Goal: Task Accomplishment & Management: Use online tool/utility

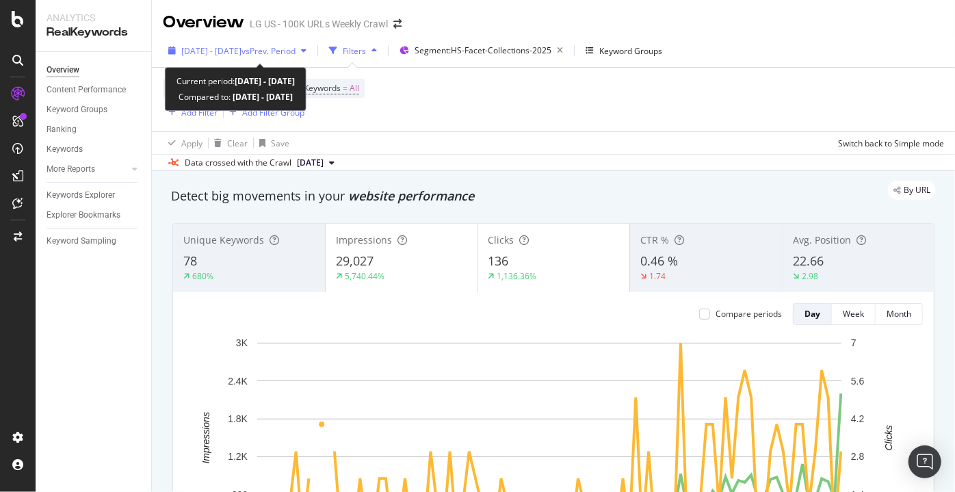
click at [311, 44] on div "[DATE] - [DATE] vs Prev. Period" at bounding box center [237, 50] width 149 height 21
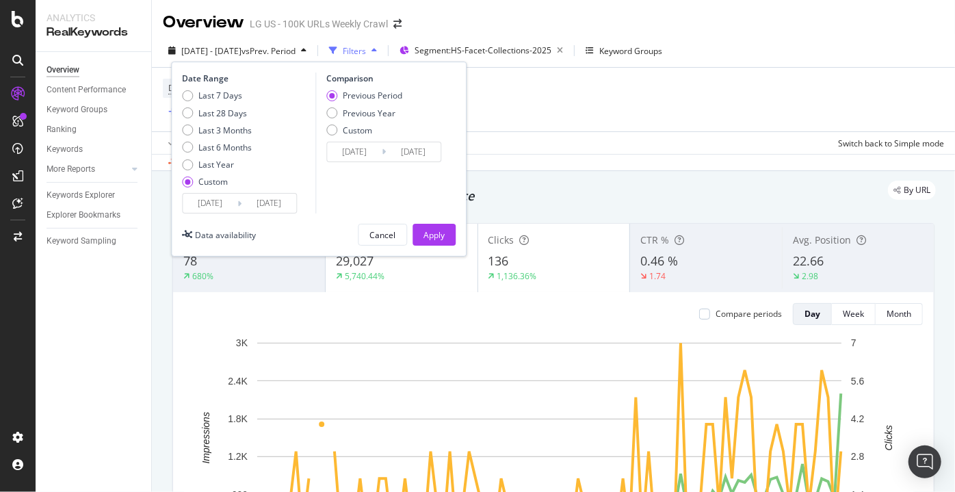
click at [256, 197] on input "[DATE]" at bounding box center [268, 203] width 55 height 19
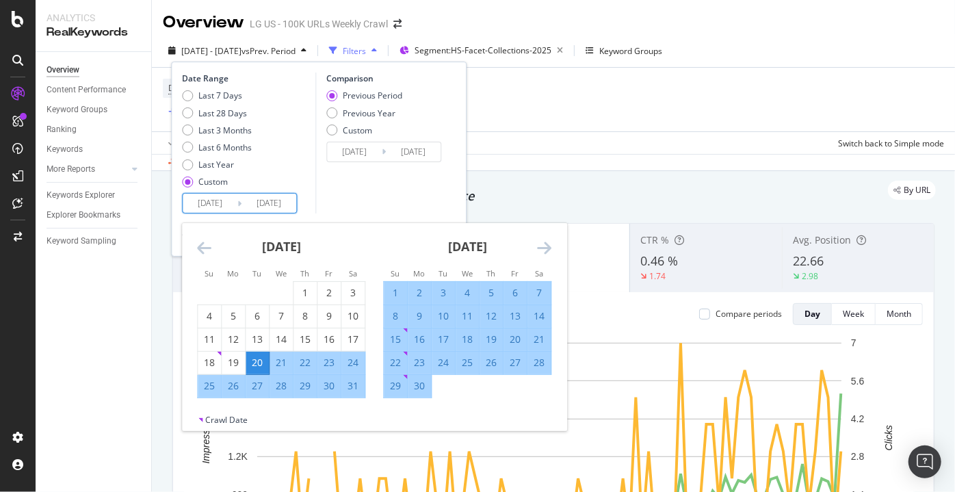
click at [544, 243] on icon "Move forward to switch to the next month." at bounding box center [544, 247] width 14 height 16
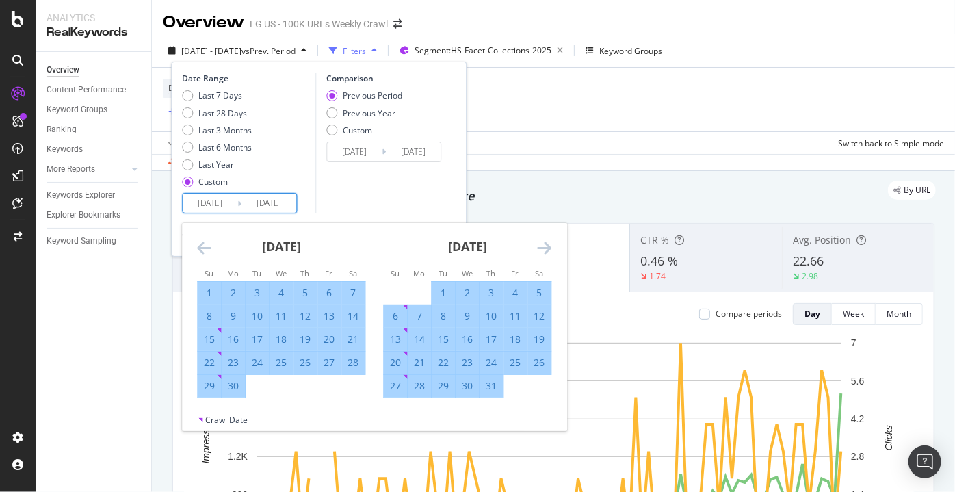
click at [544, 243] on icon "Move forward to switch to the next month." at bounding box center [544, 247] width 14 height 16
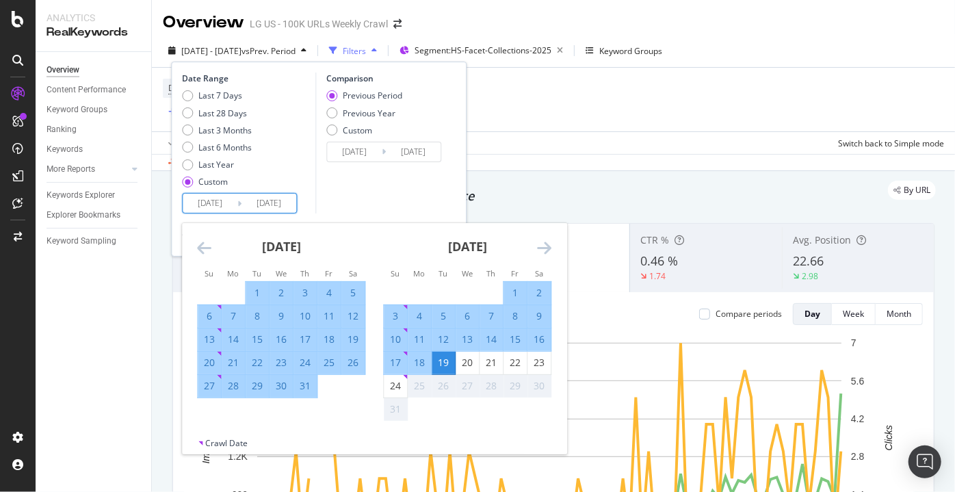
click at [204, 248] on icon "Move backward to switch to the previous month." at bounding box center [204, 247] width 14 height 16
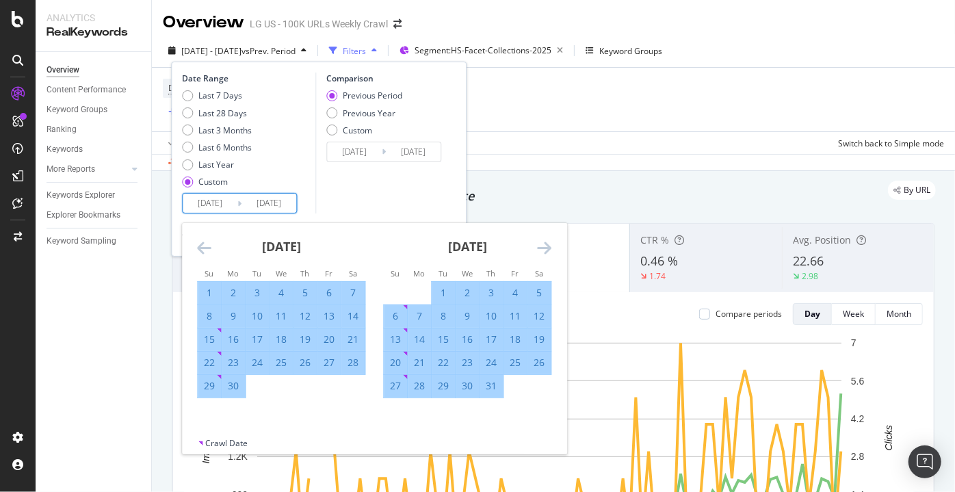
click at [236, 360] on div "23" at bounding box center [233, 363] width 23 height 14
type input "[DATE]"
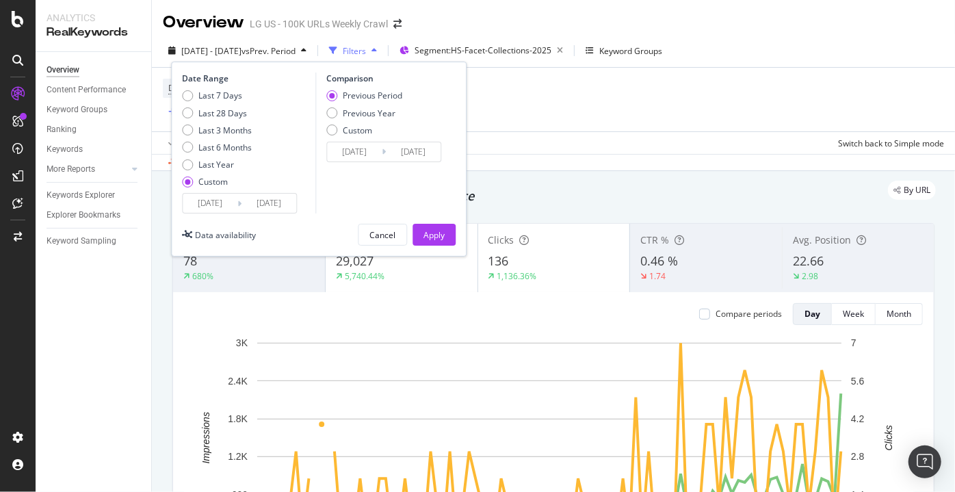
click at [285, 204] on input "[DATE]" at bounding box center [268, 203] width 55 height 19
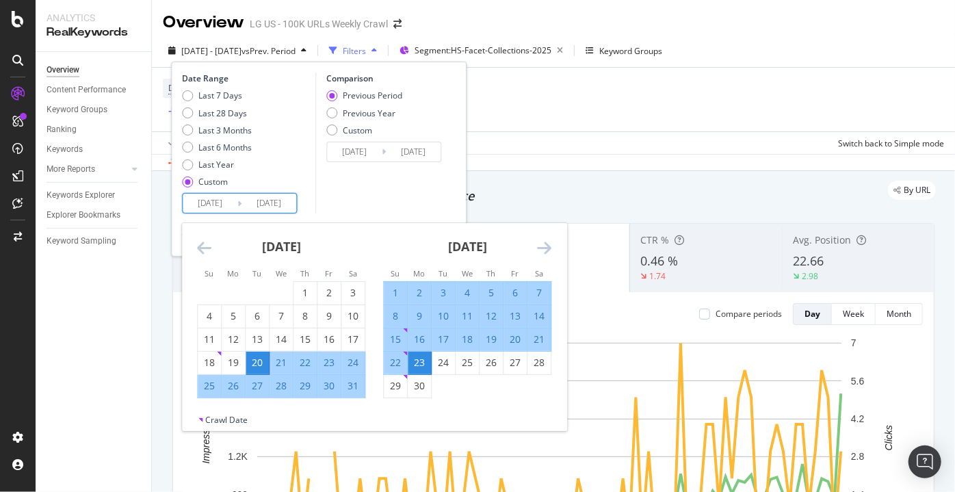
click at [551, 254] on icon "Move forward to switch to the next month." at bounding box center [544, 247] width 14 height 16
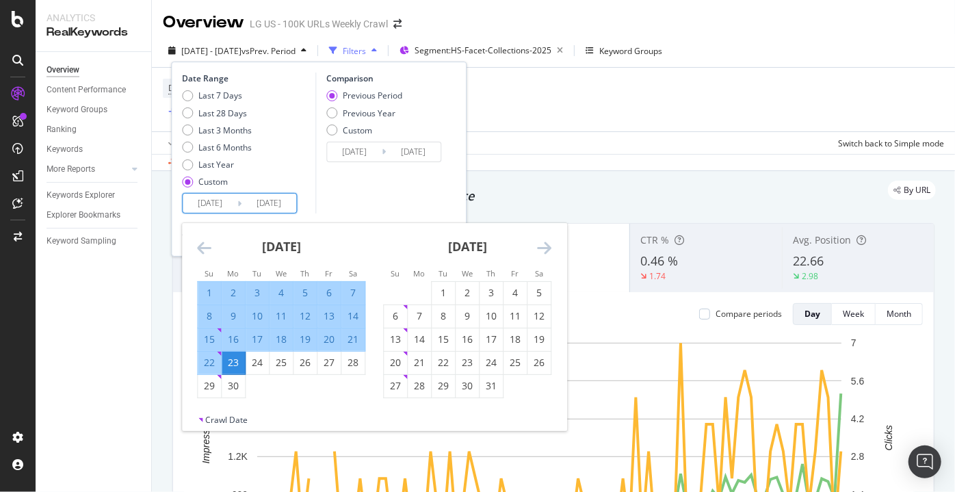
click at [551, 254] on icon "Move forward to switch to the next month." at bounding box center [544, 247] width 14 height 16
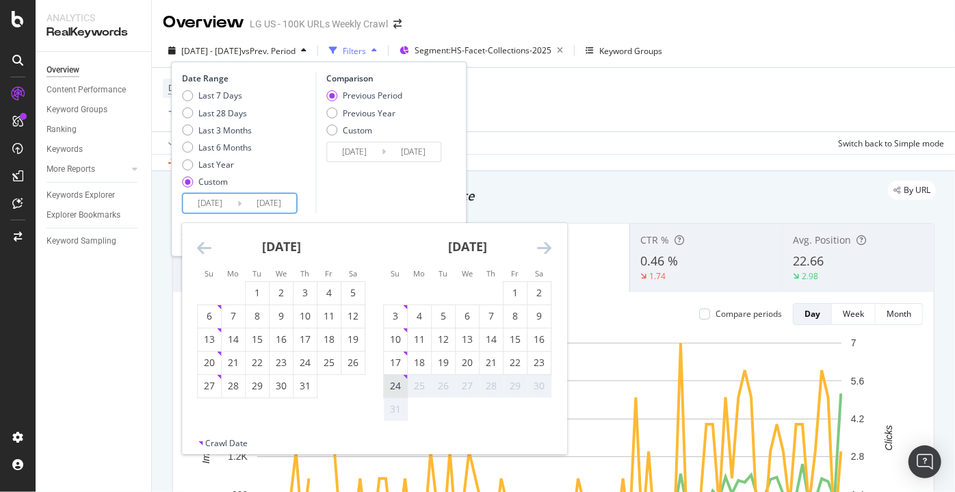
click at [396, 378] on div "24" at bounding box center [395, 386] width 23 height 23
type input "[DATE]"
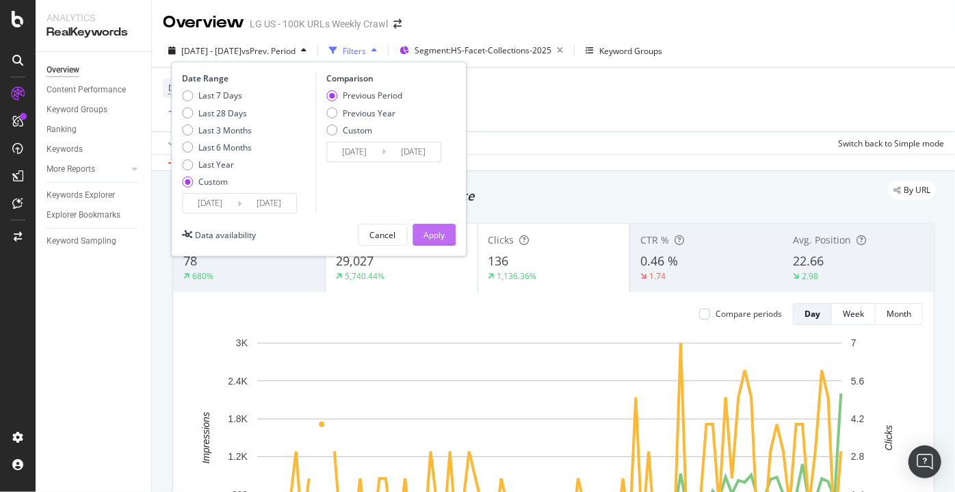
click at [416, 233] on button "Apply" at bounding box center [433, 235] width 43 height 22
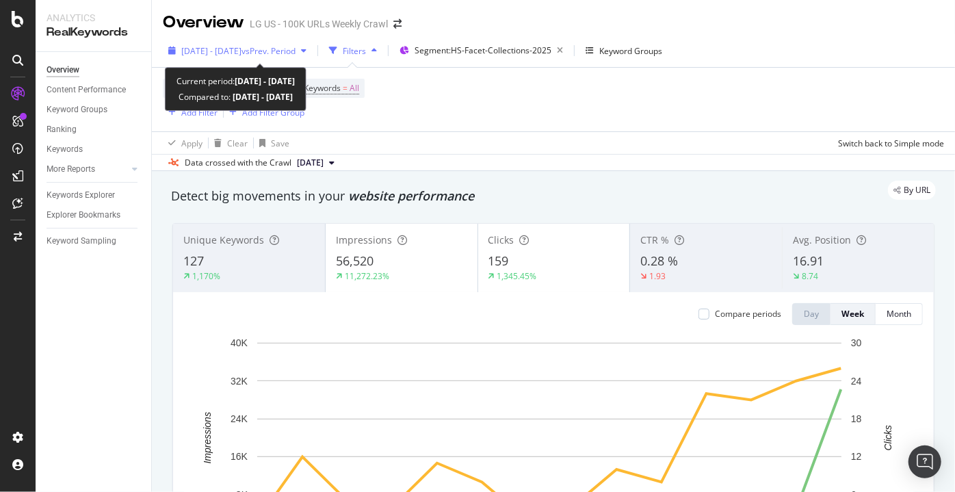
click at [241, 49] on span "[DATE] - [DATE]" at bounding box center [211, 51] width 60 height 12
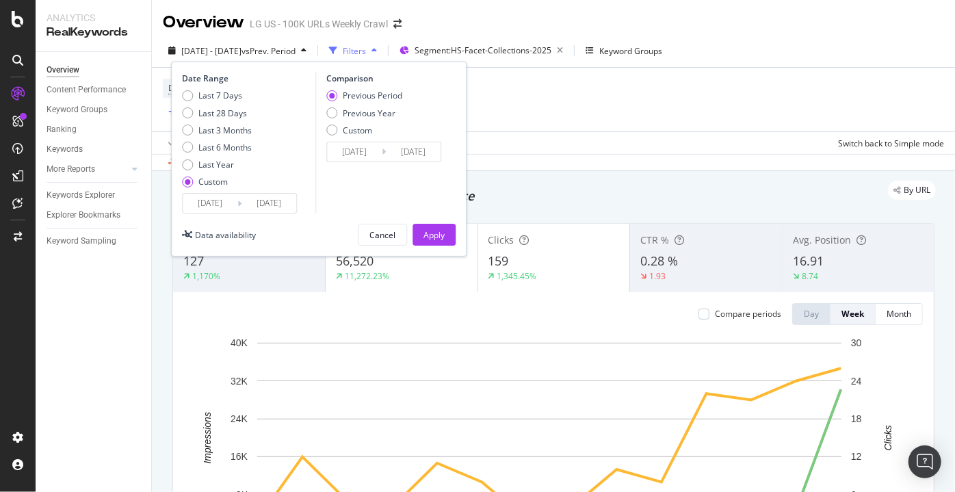
click at [205, 198] on input "[DATE]" at bounding box center [210, 203] width 55 height 19
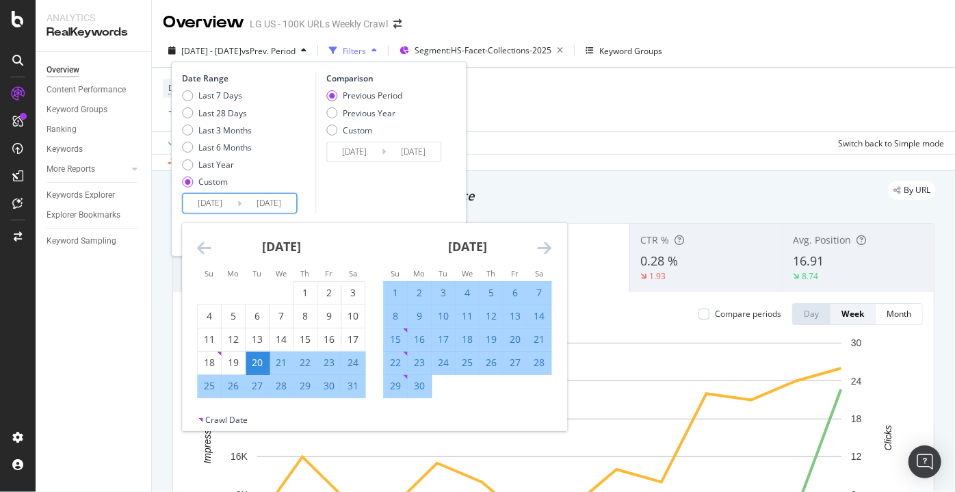
click at [332, 359] on div "23" at bounding box center [328, 363] width 23 height 14
type input "[DATE]"
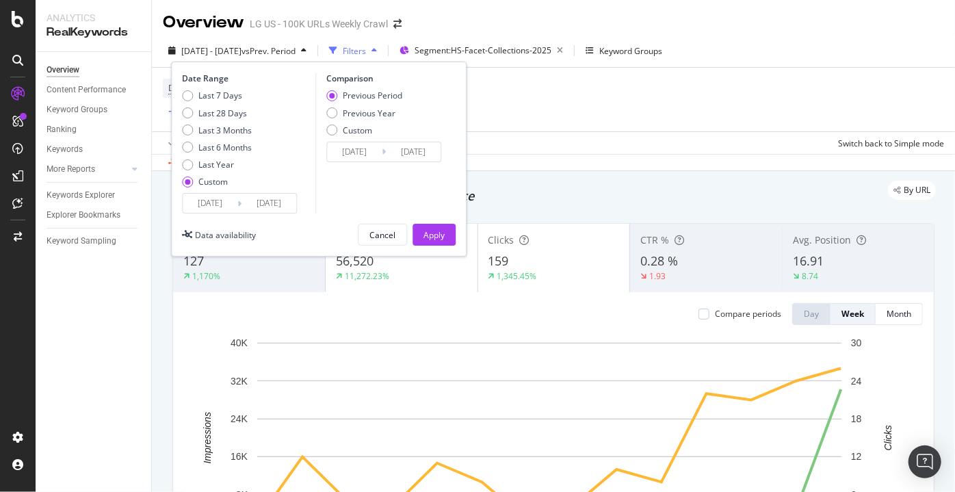
click at [375, 193] on div "Comparison Previous Period Previous Year Custom [DATE] Navigate forward to inte…" at bounding box center [380, 142] width 130 height 141
click at [267, 204] on input "[DATE]" at bounding box center [268, 203] width 55 height 19
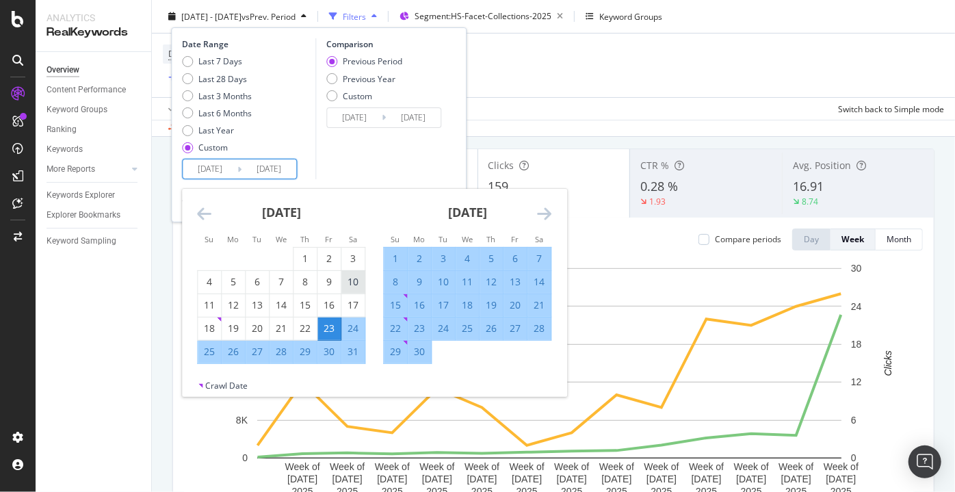
scroll to position [7, 0]
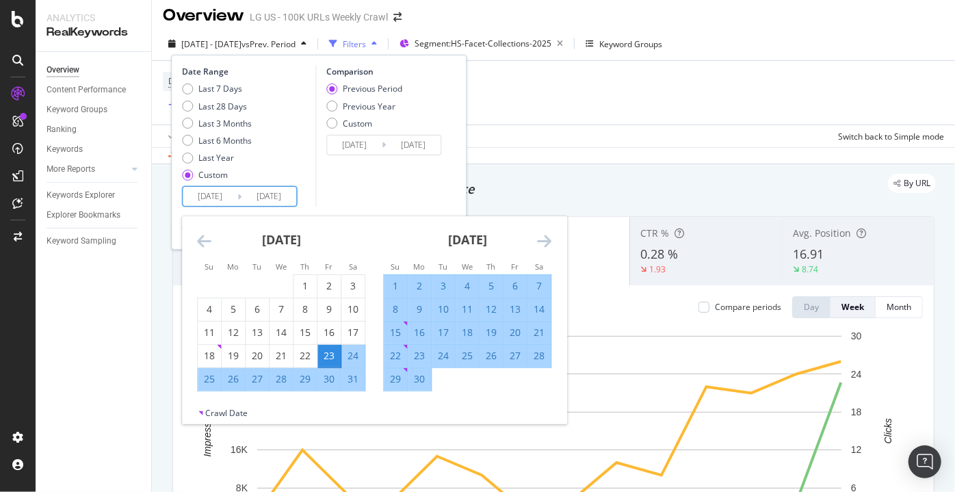
click at [269, 375] on div "28" at bounding box center [280, 379] width 23 height 14
type input "[DATE]"
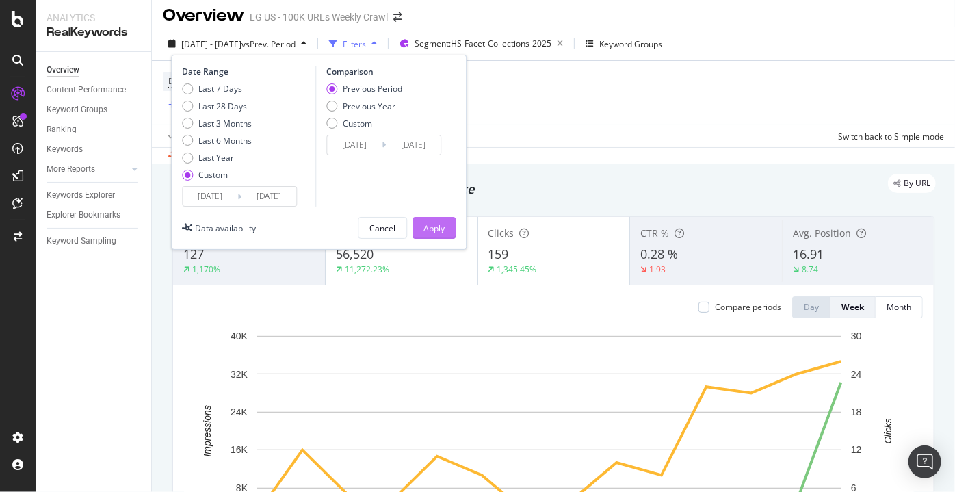
click at [443, 222] on div "Apply" at bounding box center [433, 228] width 21 height 12
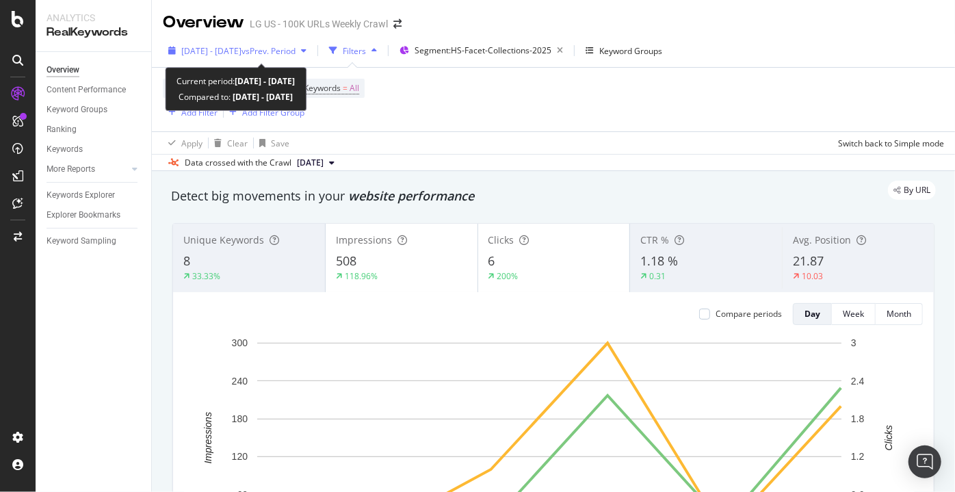
click at [246, 60] on div "[DATE] - [DATE] vs Prev. Period" at bounding box center [237, 50] width 149 height 21
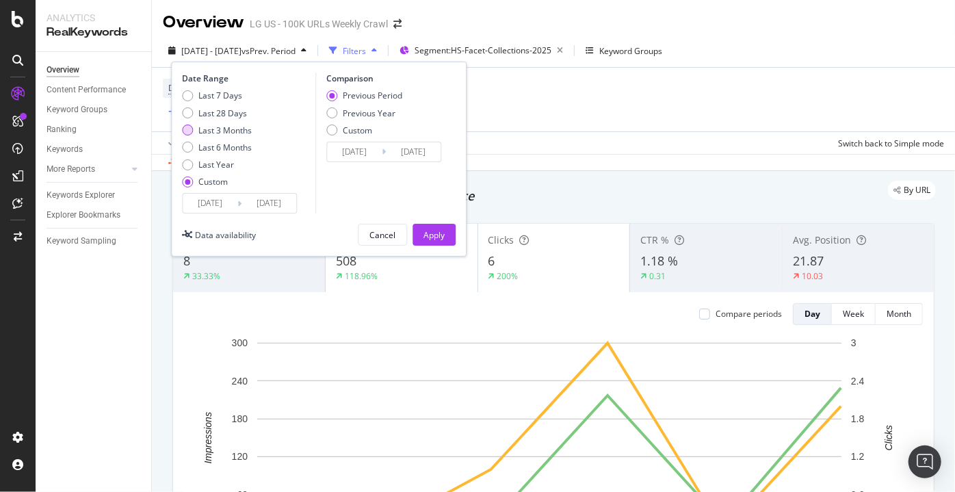
click at [187, 134] on div "Last 3 Months" at bounding box center [187, 129] width 11 height 11
type input "[DATE]"
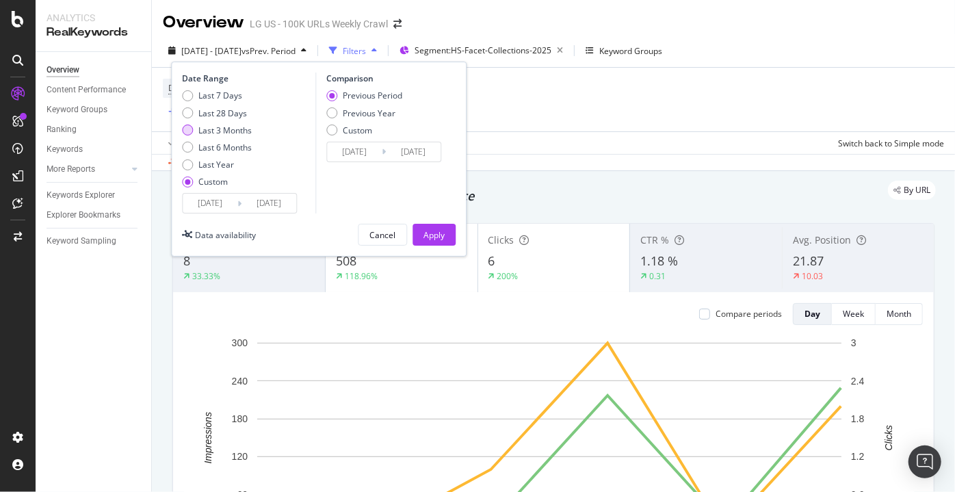
click at [187, 134] on div "Last 3 Months" at bounding box center [187, 129] width 11 height 11
click at [429, 235] on div "Apply" at bounding box center [433, 235] width 21 height 12
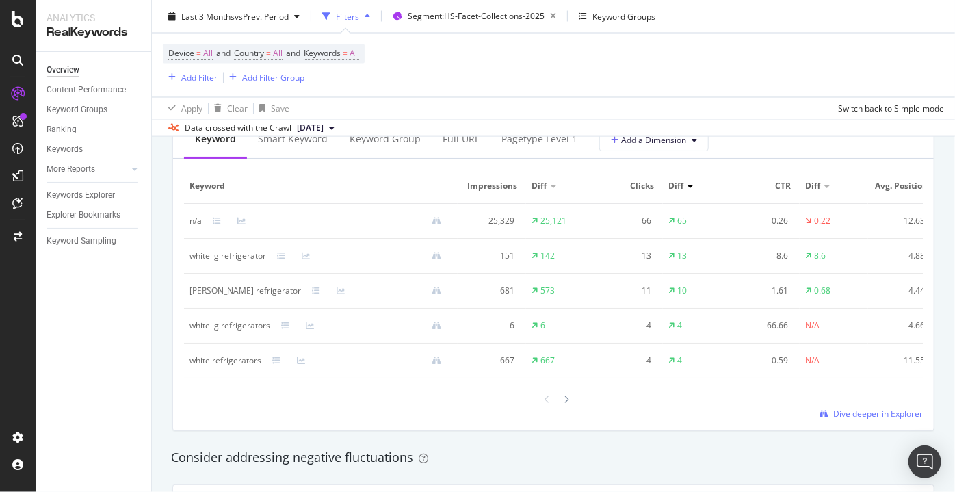
scroll to position [1275, 0]
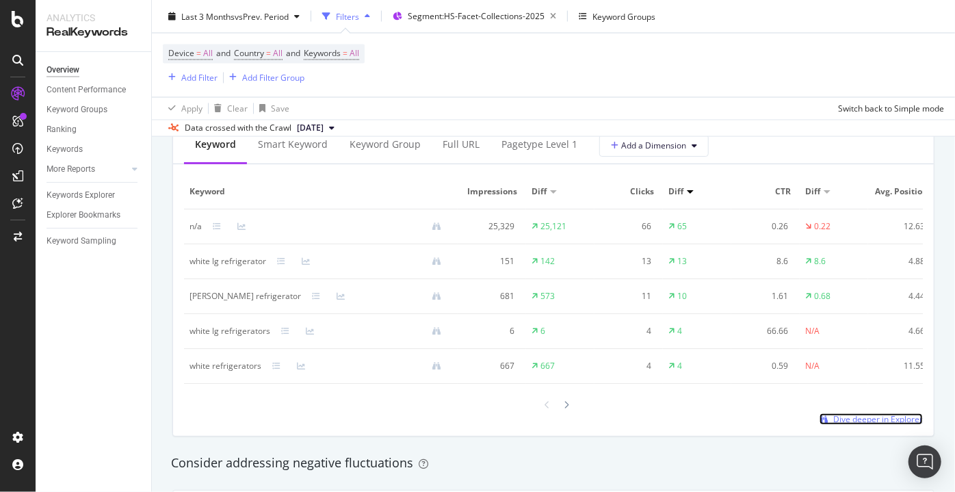
click at [840, 422] on span "Dive deeper in Explorer" at bounding box center [878, 419] width 90 height 12
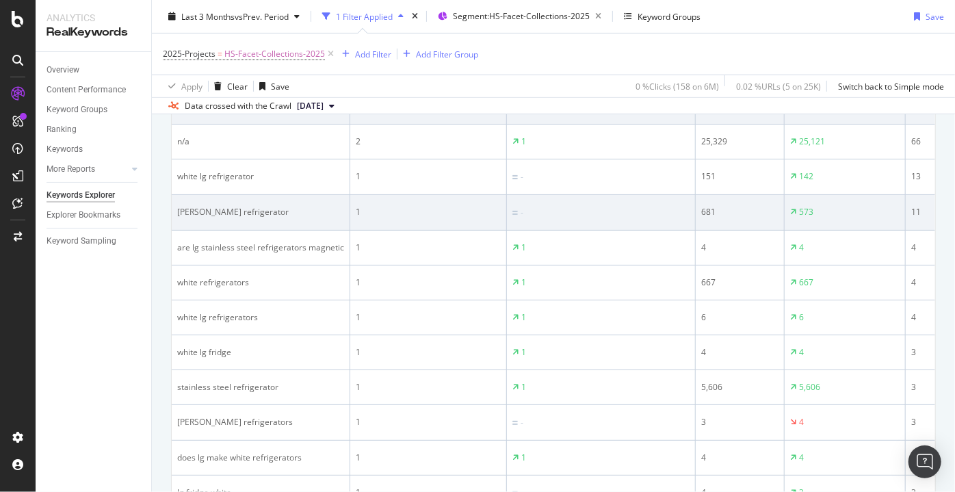
scroll to position [289, 0]
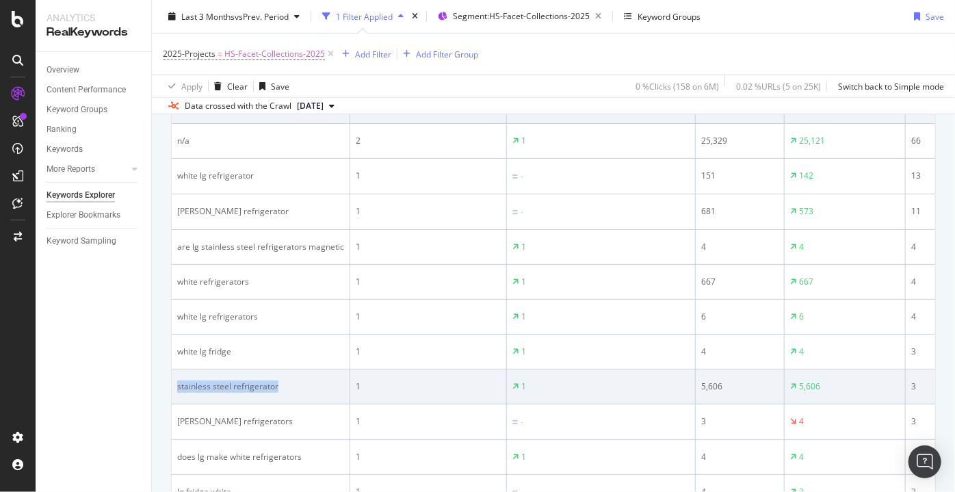
drag, startPoint x: 297, startPoint y: 388, endPoint x: 175, endPoint y: 386, distance: 121.7
click at [175, 386] on td "stainless steel refrigerator" at bounding box center [261, 386] width 178 height 35
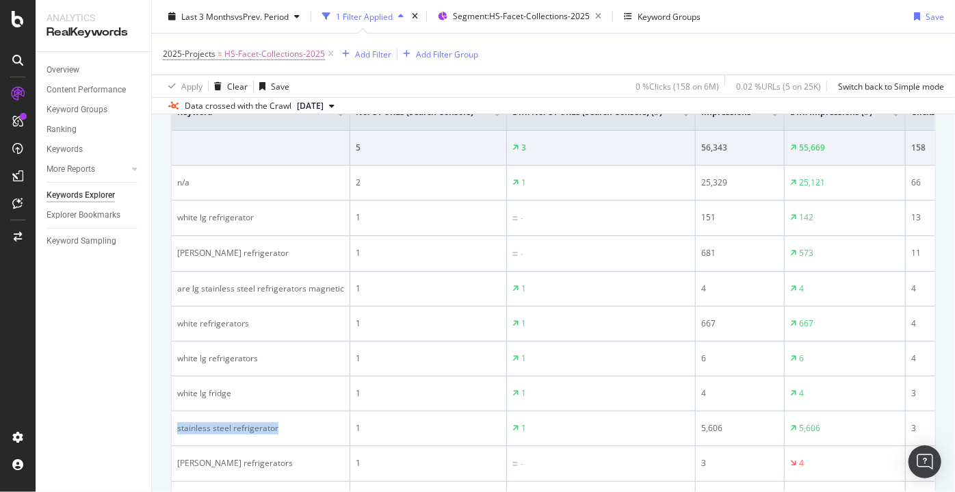
scroll to position [248, 0]
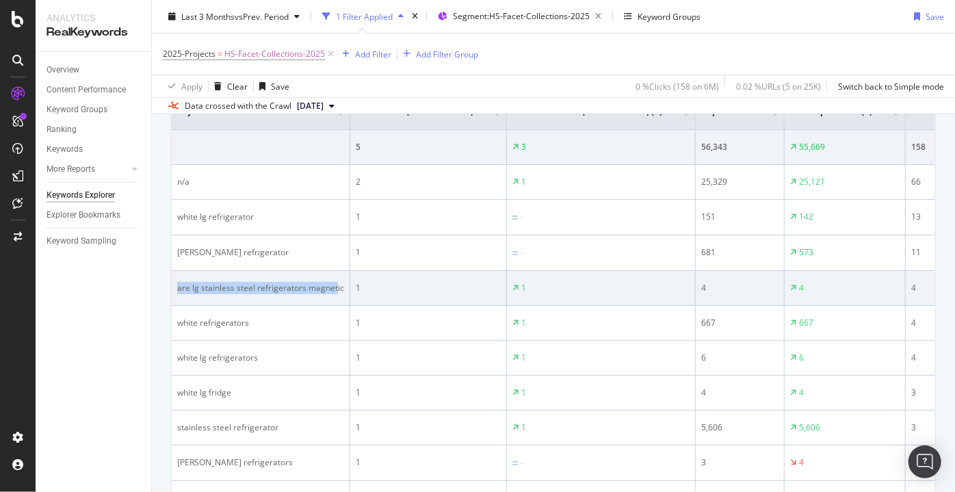
drag, startPoint x: 334, startPoint y: 285, endPoint x: 178, endPoint y: 282, distance: 156.0
click at [178, 282] on div "are lg stainless steel refrigerators magnetic" at bounding box center [260, 288] width 167 height 12
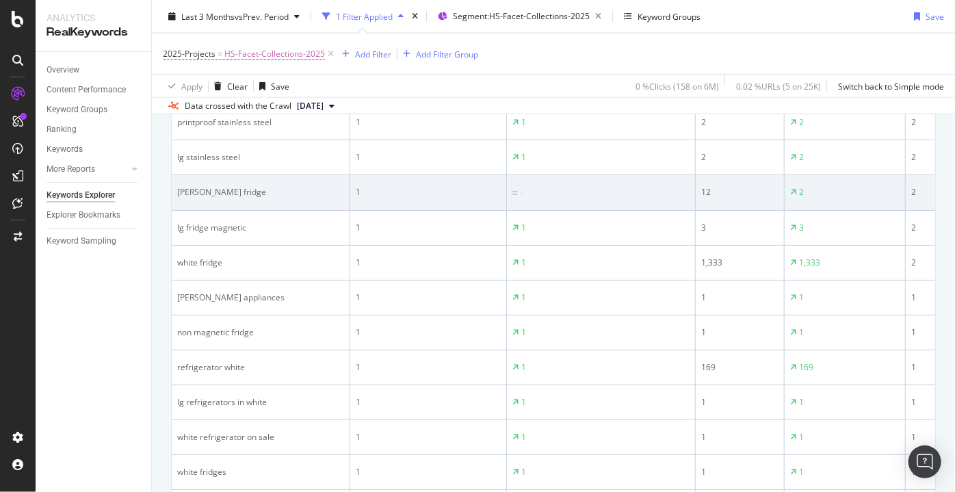
scroll to position [800, 0]
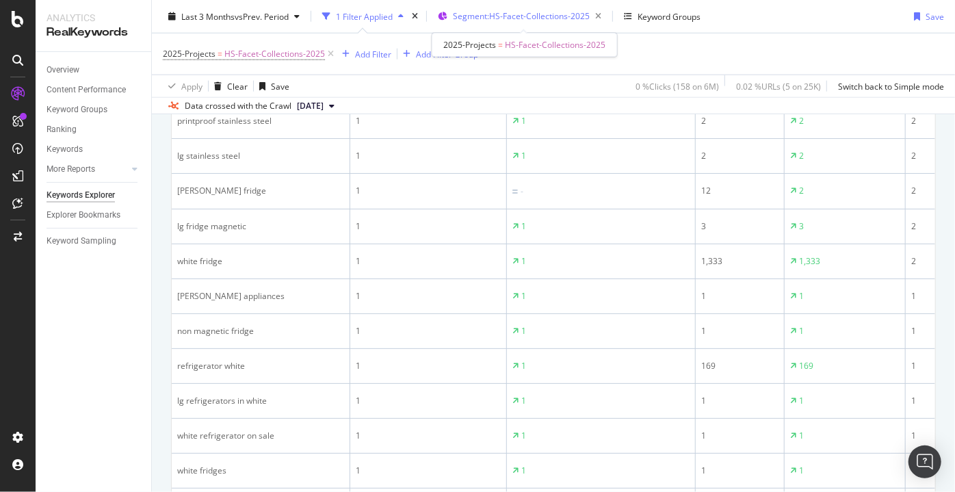
click at [490, 20] on span "Segment: HS-Facet-Collections-2025" at bounding box center [521, 16] width 137 height 12
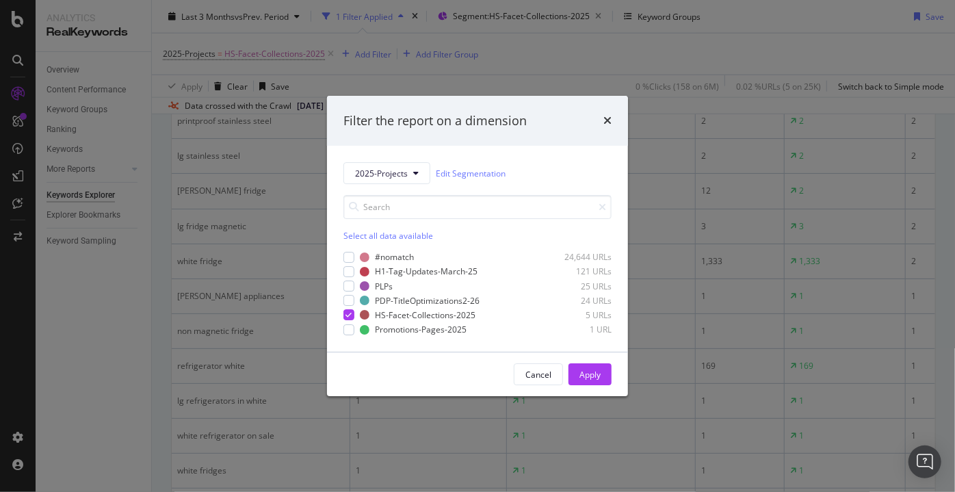
click at [615, 116] on div "Filter the report on a dimension" at bounding box center [477, 121] width 301 height 51
click at [609, 118] on icon "times" at bounding box center [607, 121] width 8 height 11
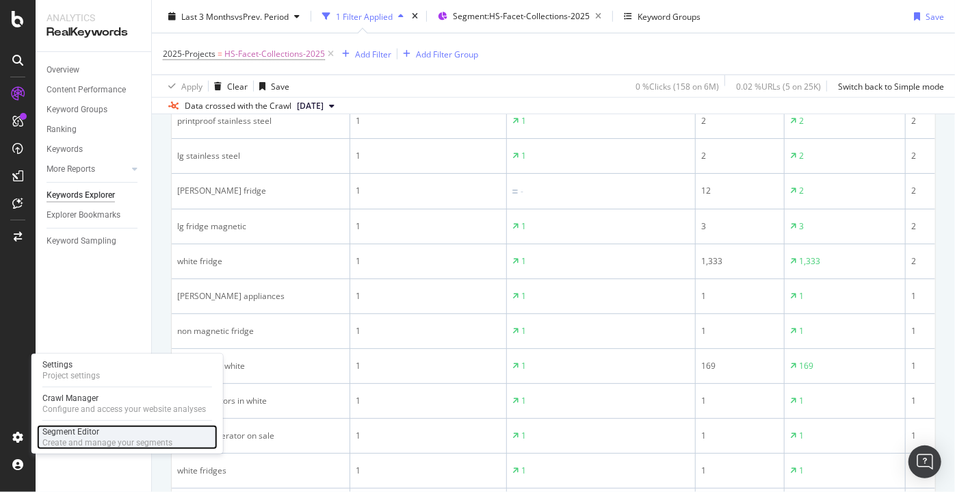
click at [101, 434] on div "Segment Editor" at bounding box center [107, 431] width 130 height 11
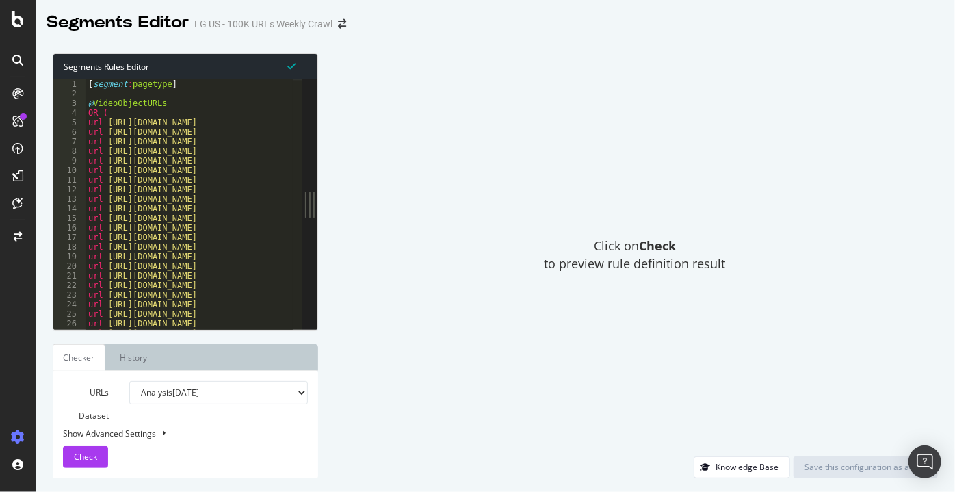
click at [217, 129] on div "[ segment : pagetype ] @ VideoObjectURLs OR ( url [URL][DOMAIN_NAME] url [URL][…" at bounding box center [694, 209] width 1219 height 261
type textarea "url [URL][DOMAIN_NAME]"
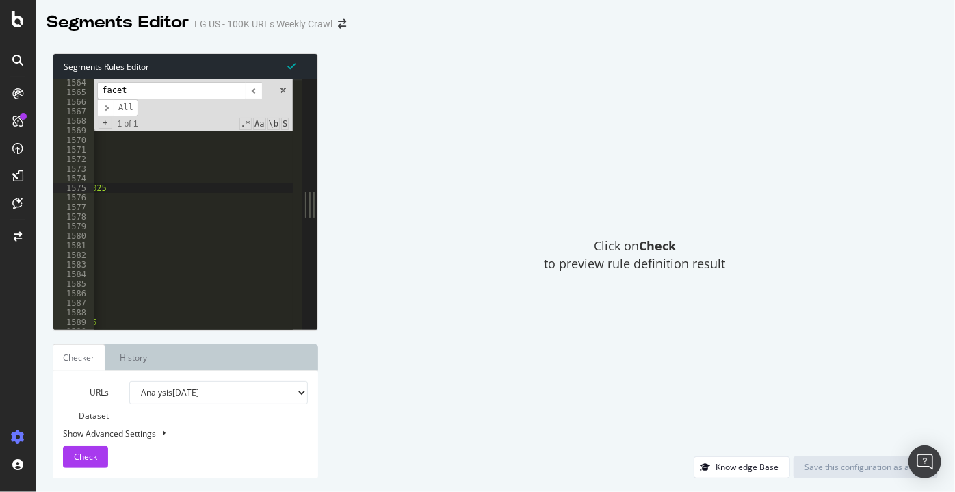
scroll to position [0, 124]
type input "facet"
type textarea "url [URL][DOMAIN_NAME]"
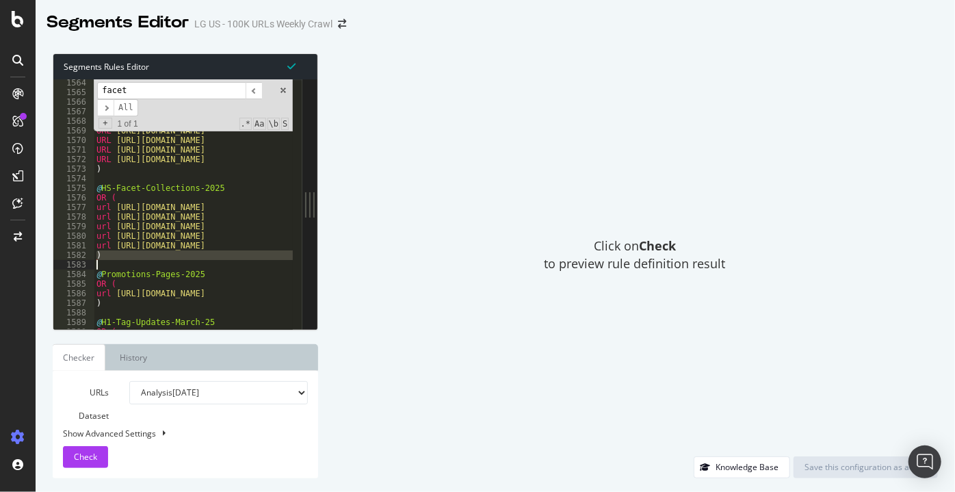
scroll to position [0, 0]
drag, startPoint x: 274, startPoint y: 246, endPoint x: 116, endPoint y: 247, distance: 157.3
click at [116, 247] on div "URL [URL][DOMAIN_NAME] URL [URL][DOMAIN_NAME] URL [URL][DOMAIN_NAME] URL [URL][…" at bounding box center [703, 208] width 1219 height 261
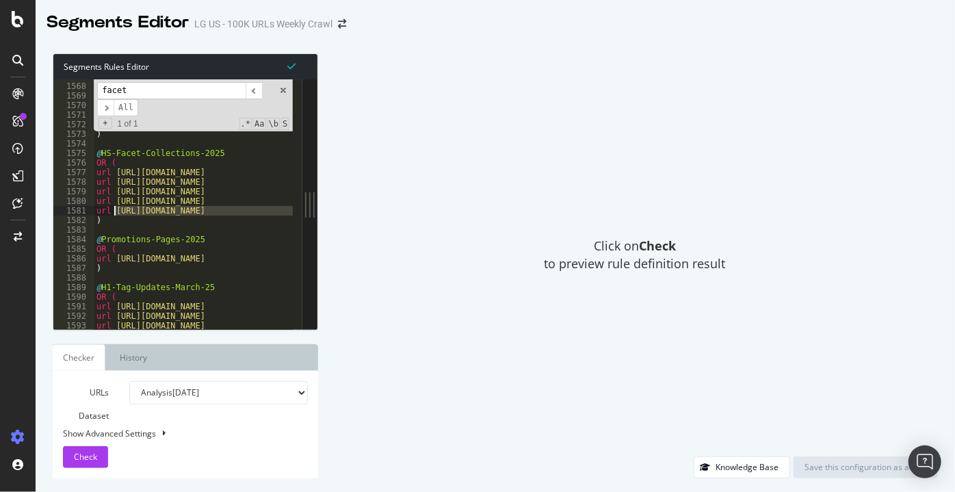
scroll to position [15001, 0]
click at [142, 90] on input "facet" at bounding box center [171, 90] width 148 height 17
